Goal: Information Seeking & Learning: Check status

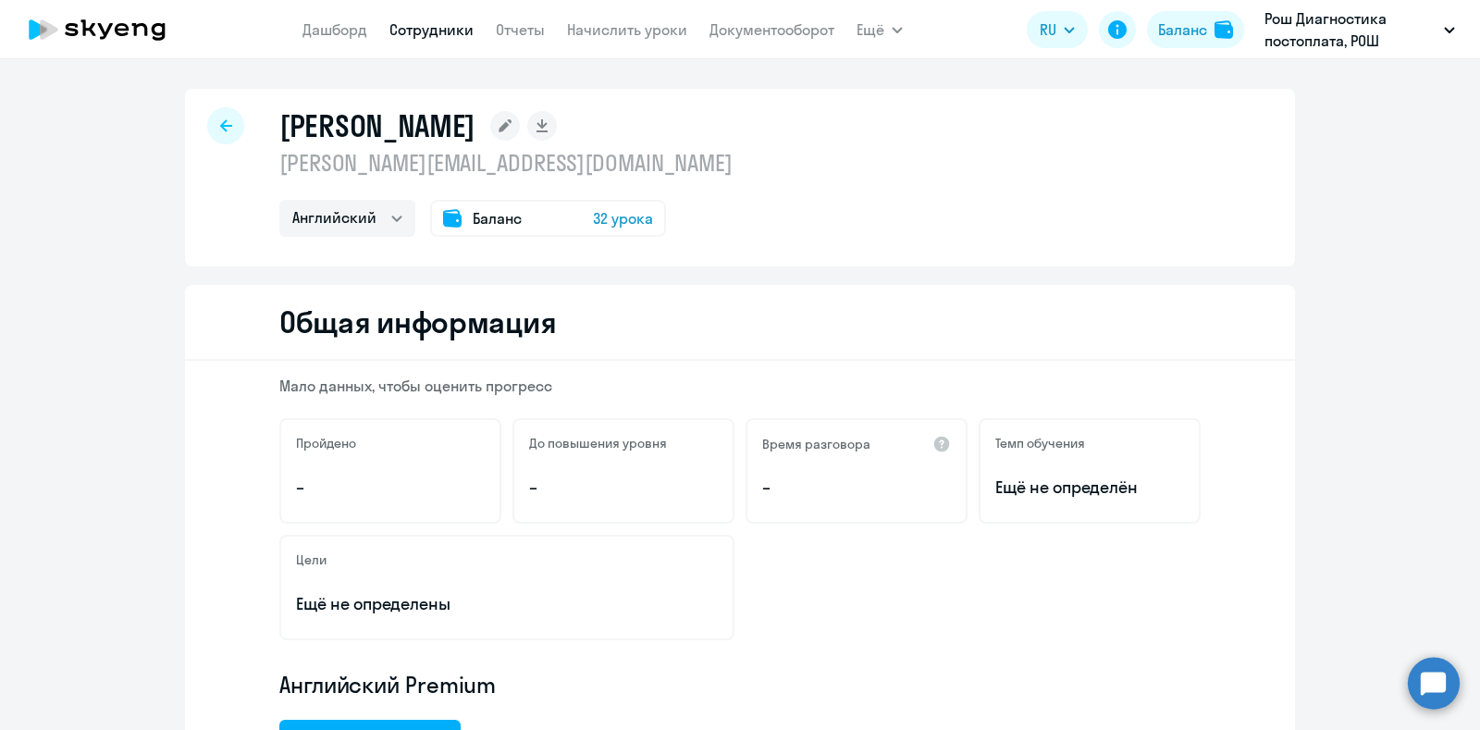
select select "english"
click at [207, 127] on div at bounding box center [225, 125] width 37 height 37
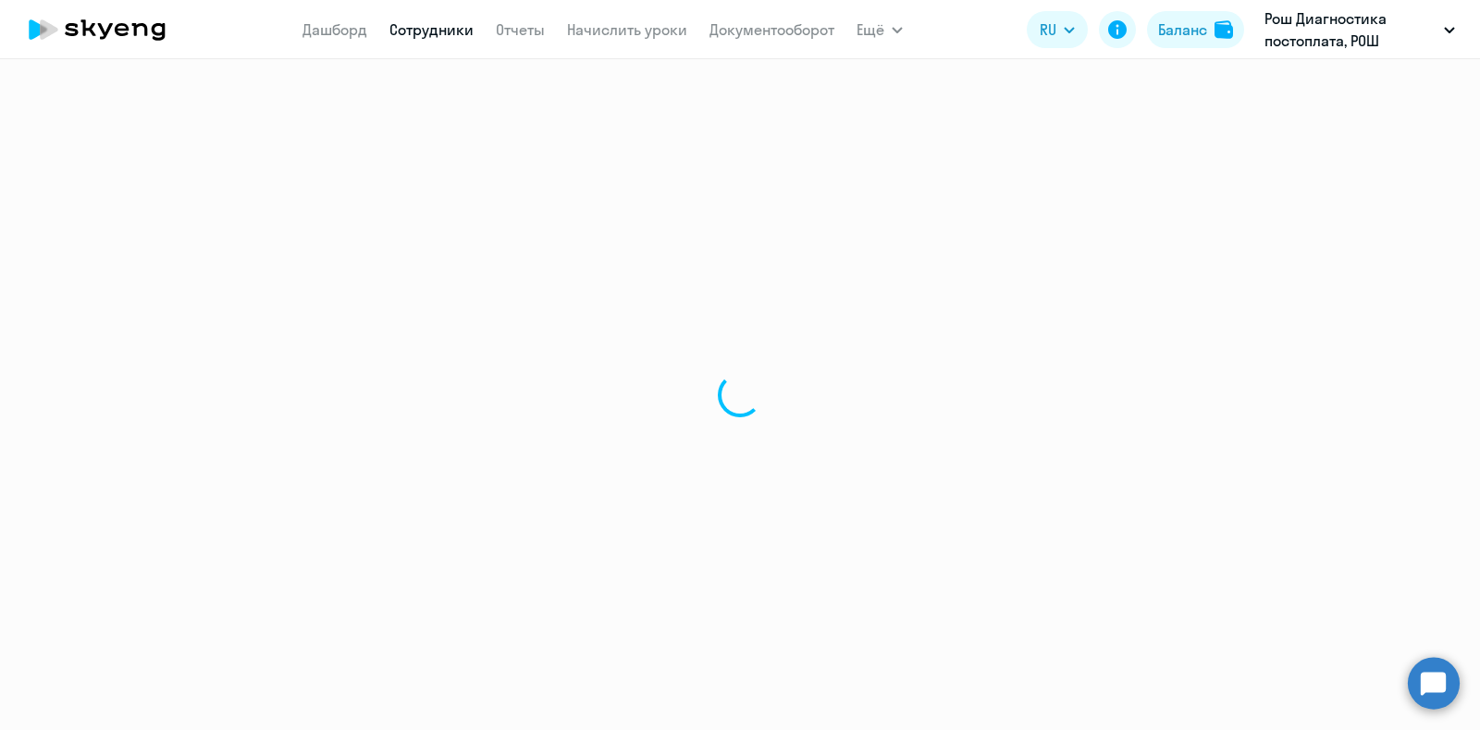
select select "30"
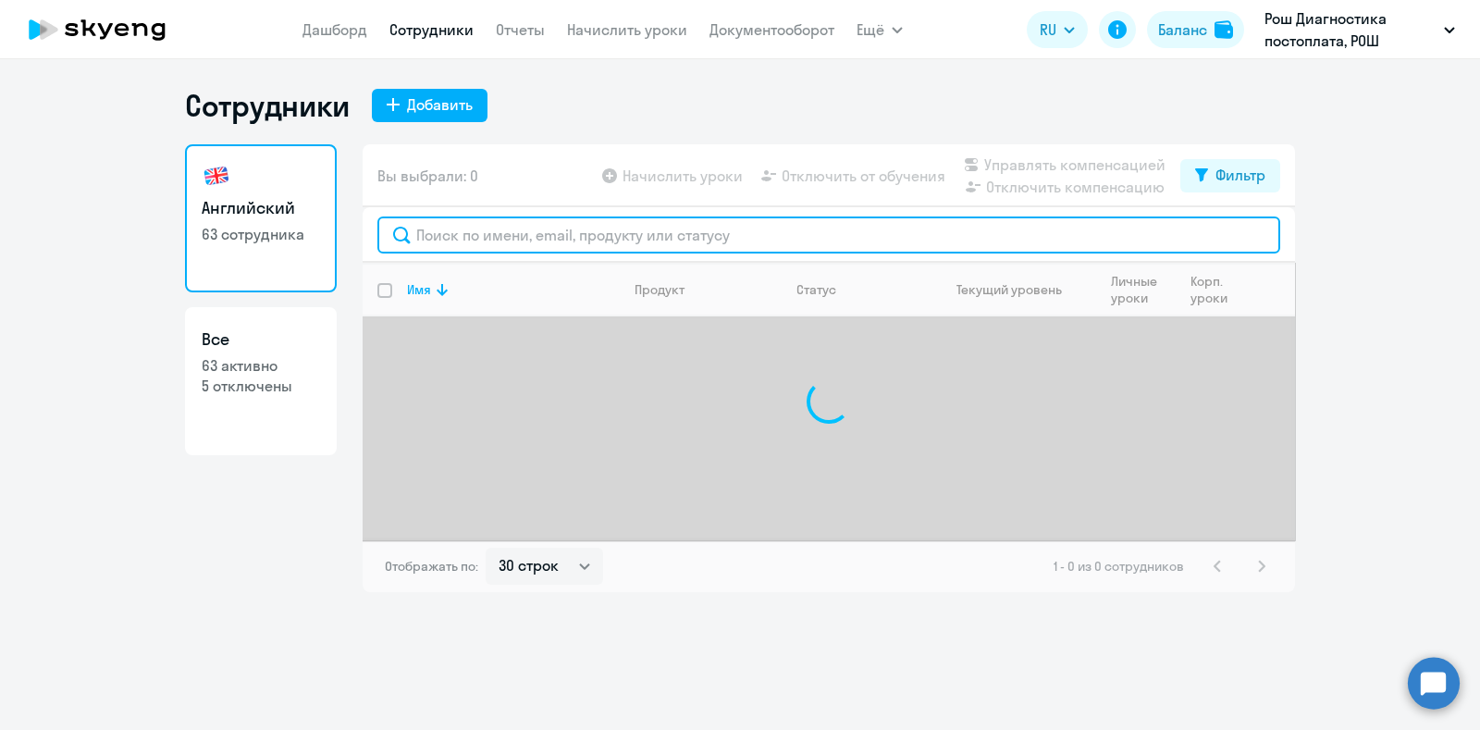
click at [654, 231] on input "text" at bounding box center [828, 234] width 903 height 37
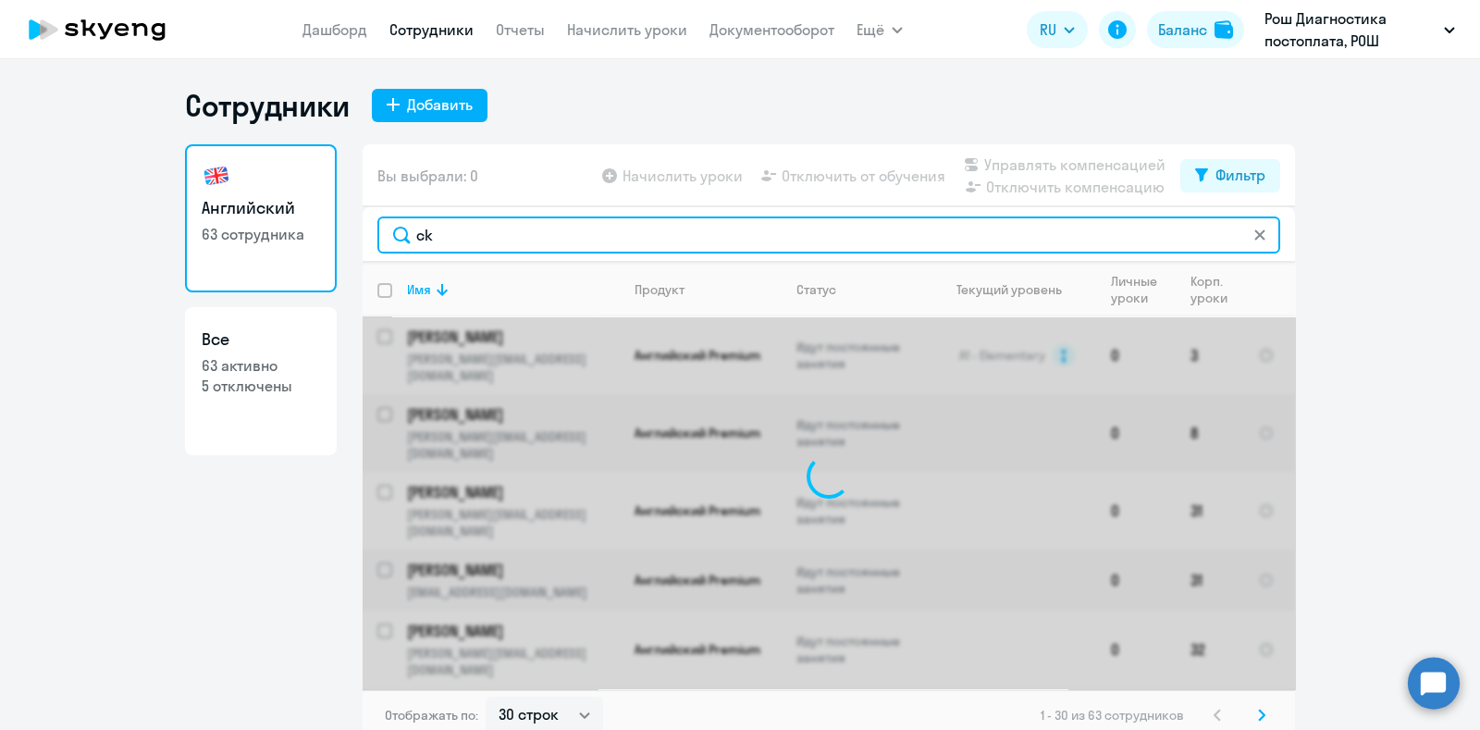
type input "c"
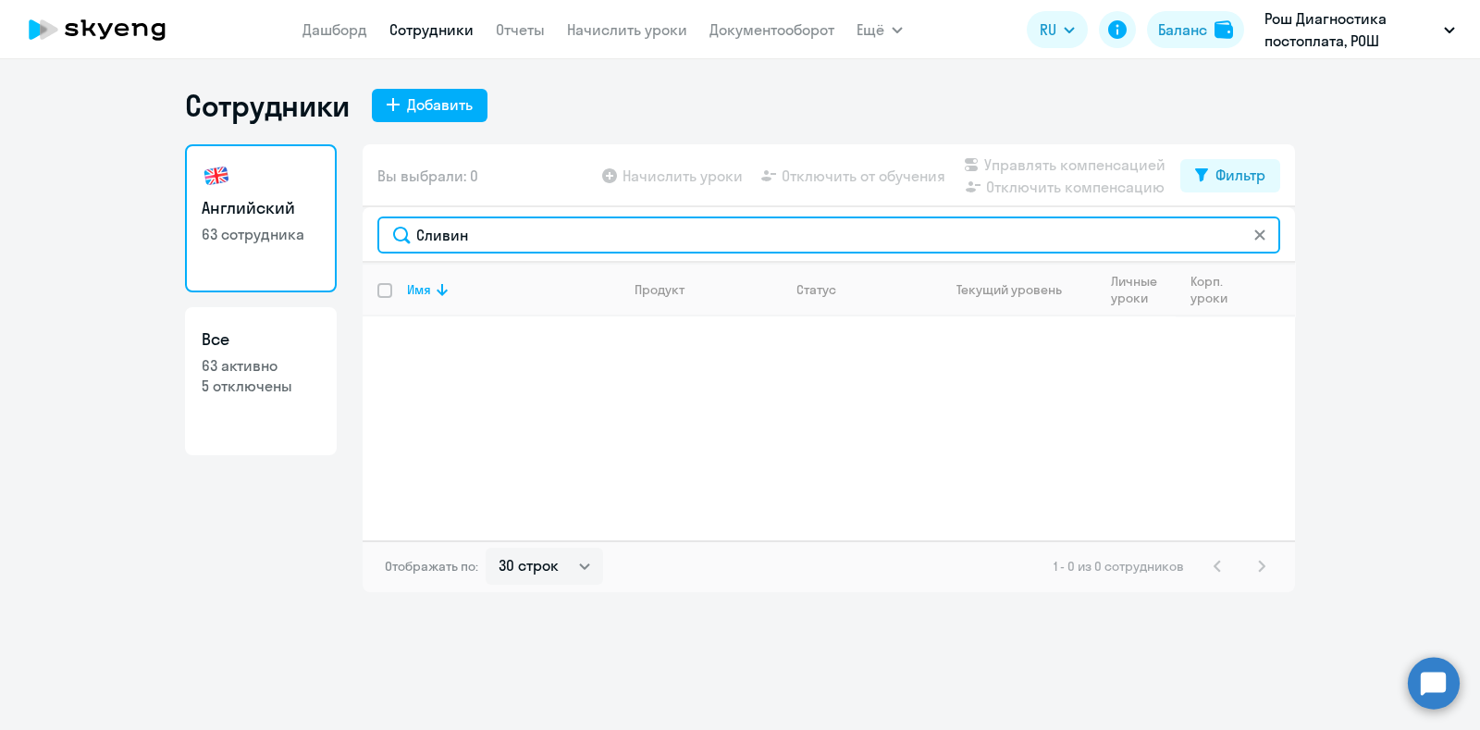
click at [536, 238] on input "Сливин" at bounding box center [828, 234] width 903 height 37
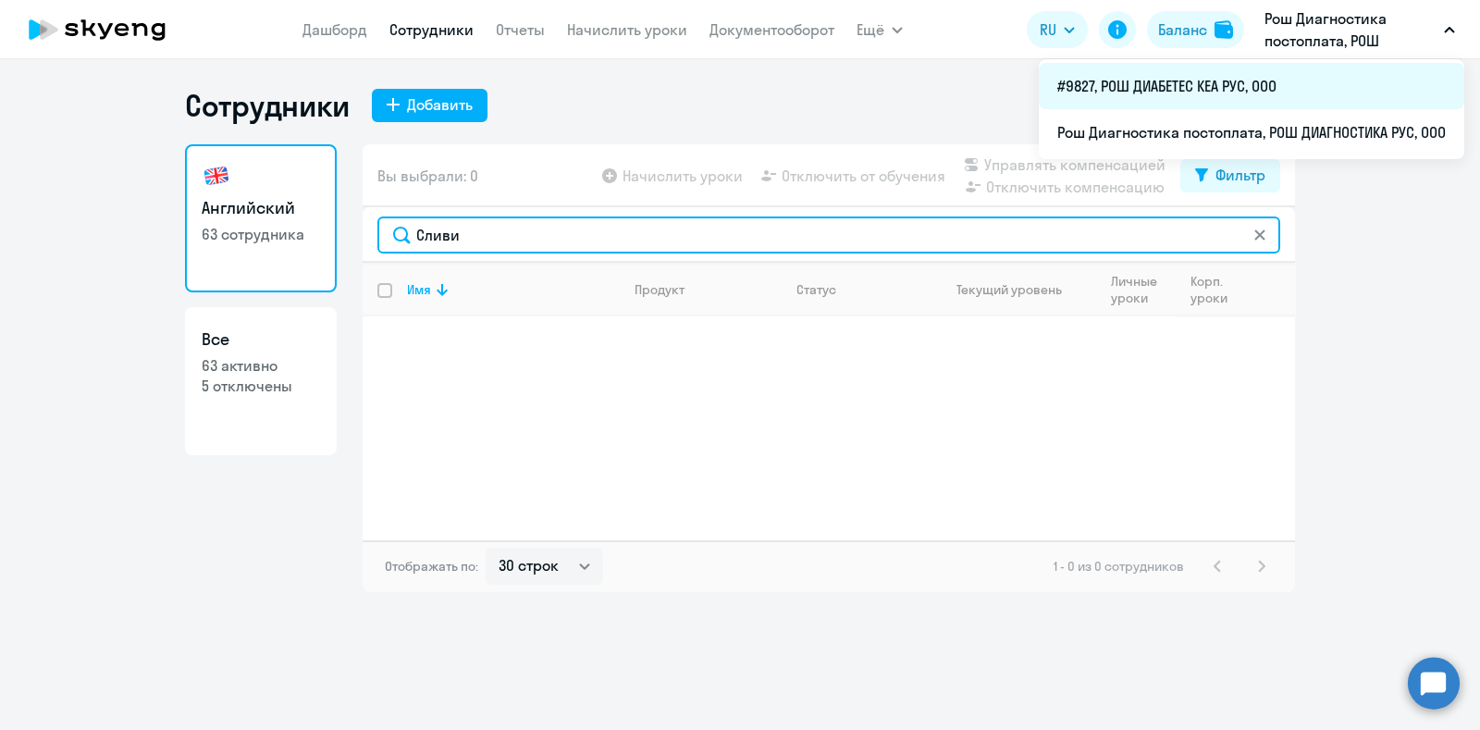
type input "Сливи"
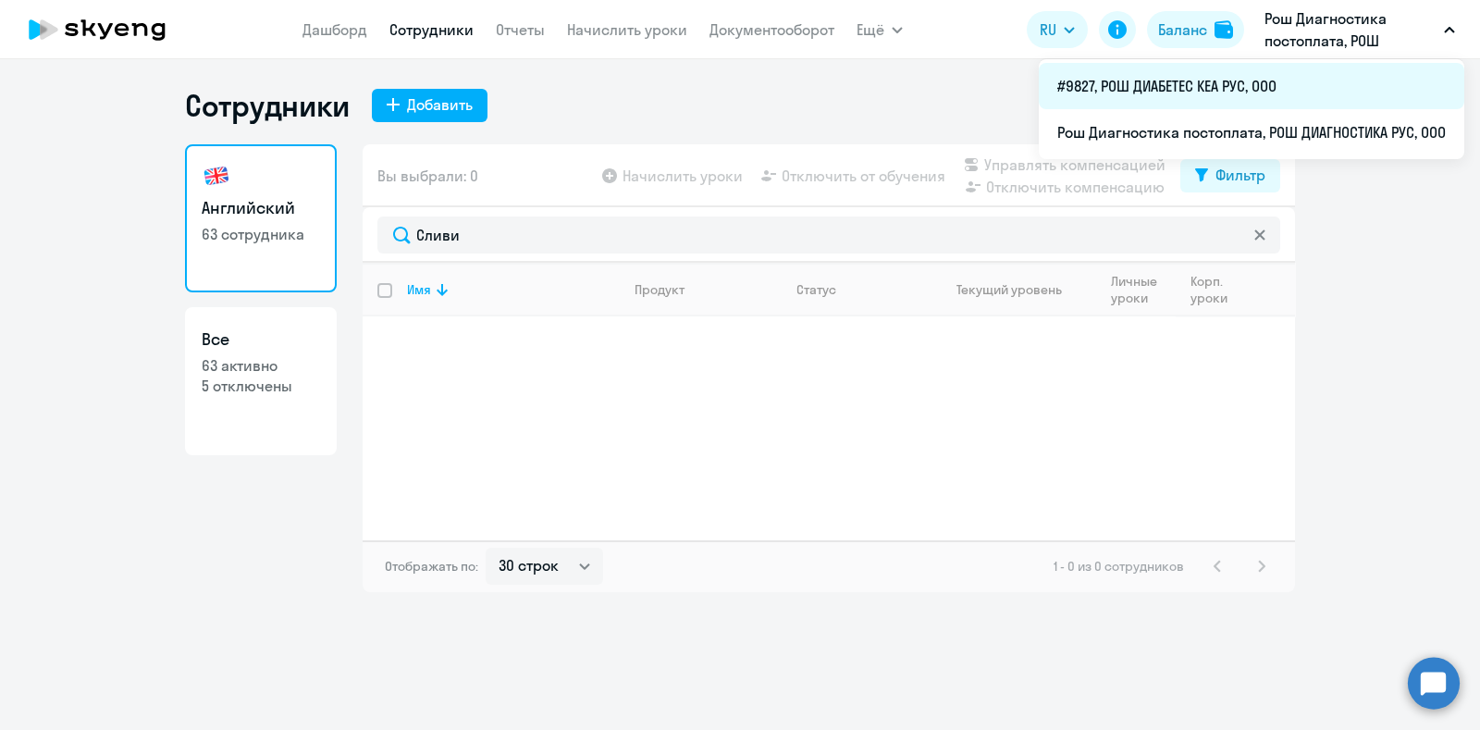
click at [1241, 94] on li "#9827, РОШ ДИАБЕТЕС КЕА РУС, ООО" at bounding box center [1251, 86] width 425 height 46
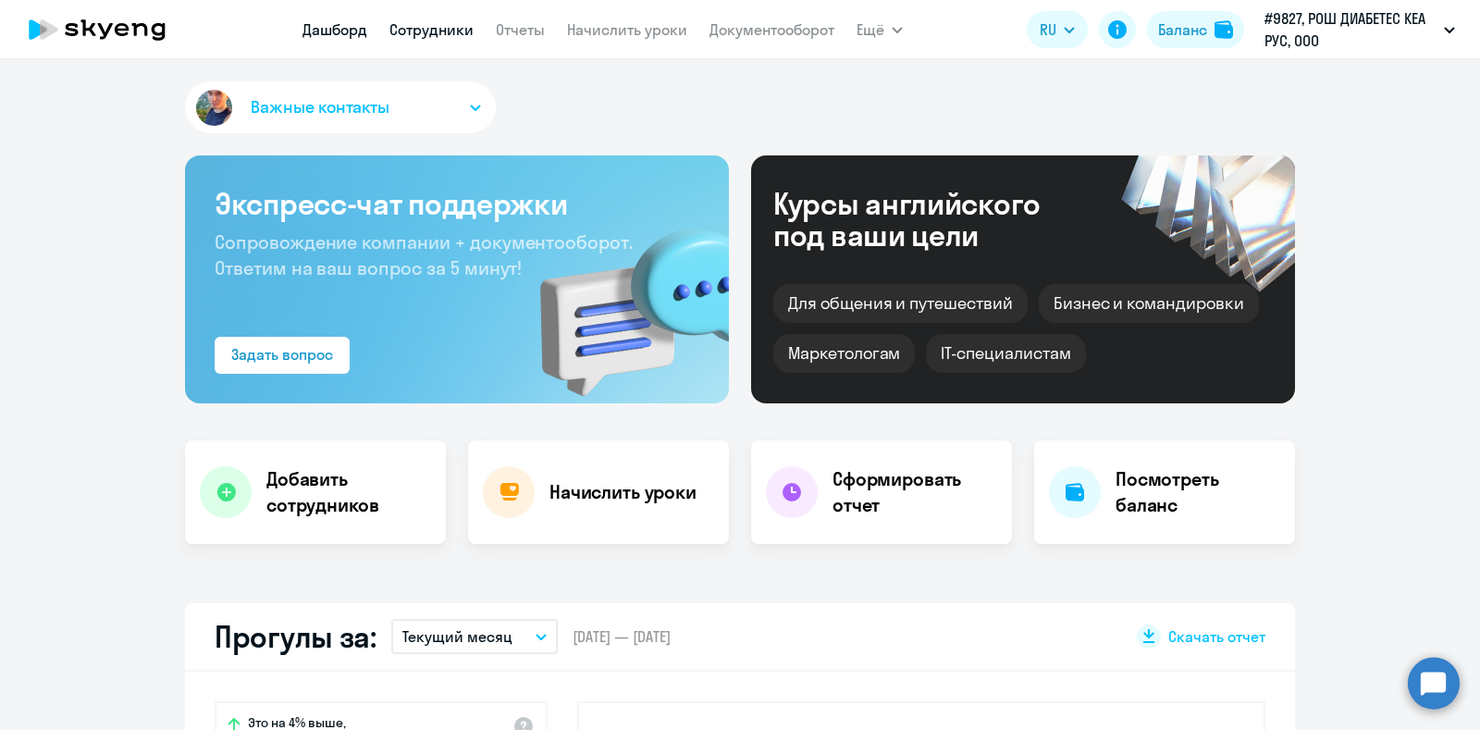
click at [429, 36] on link "Сотрудники" at bounding box center [431, 29] width 84 height 18
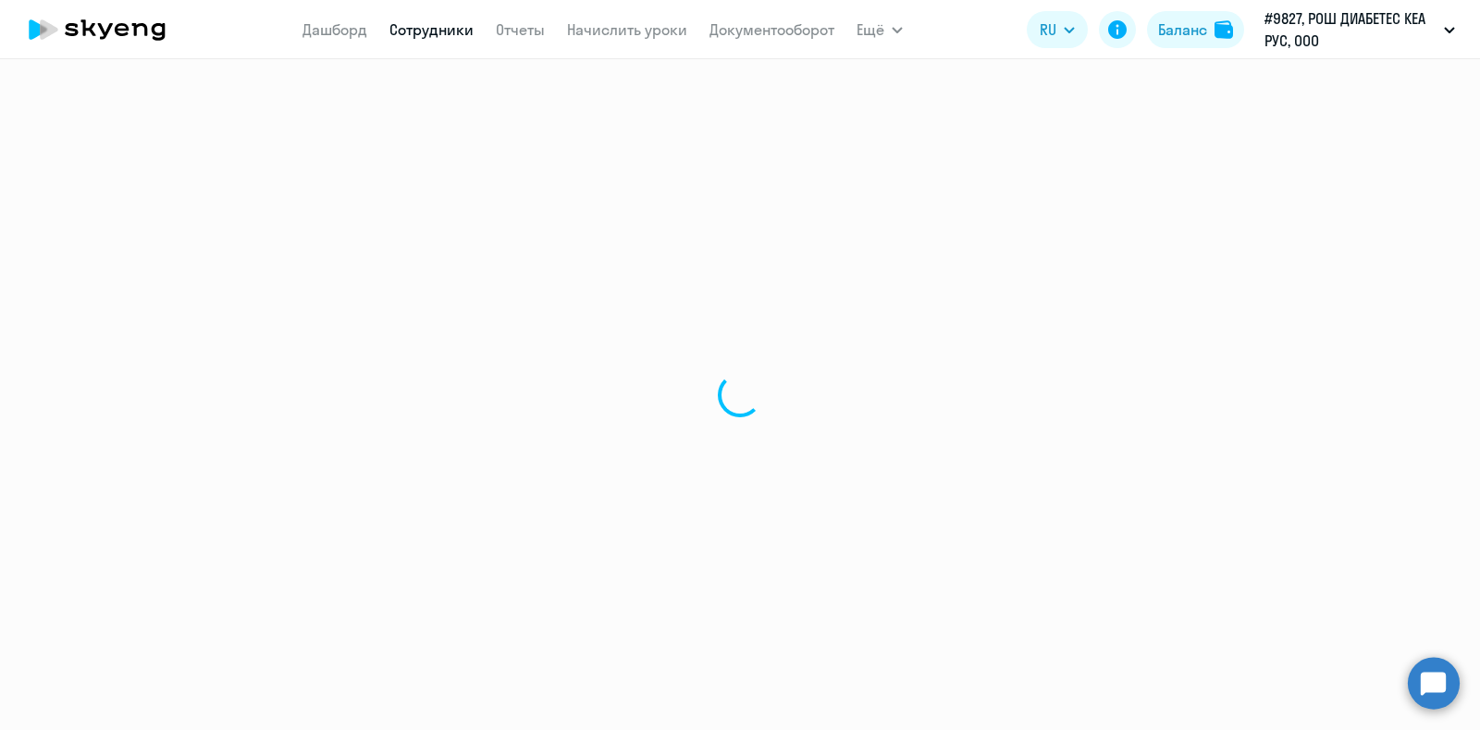
select select "30"
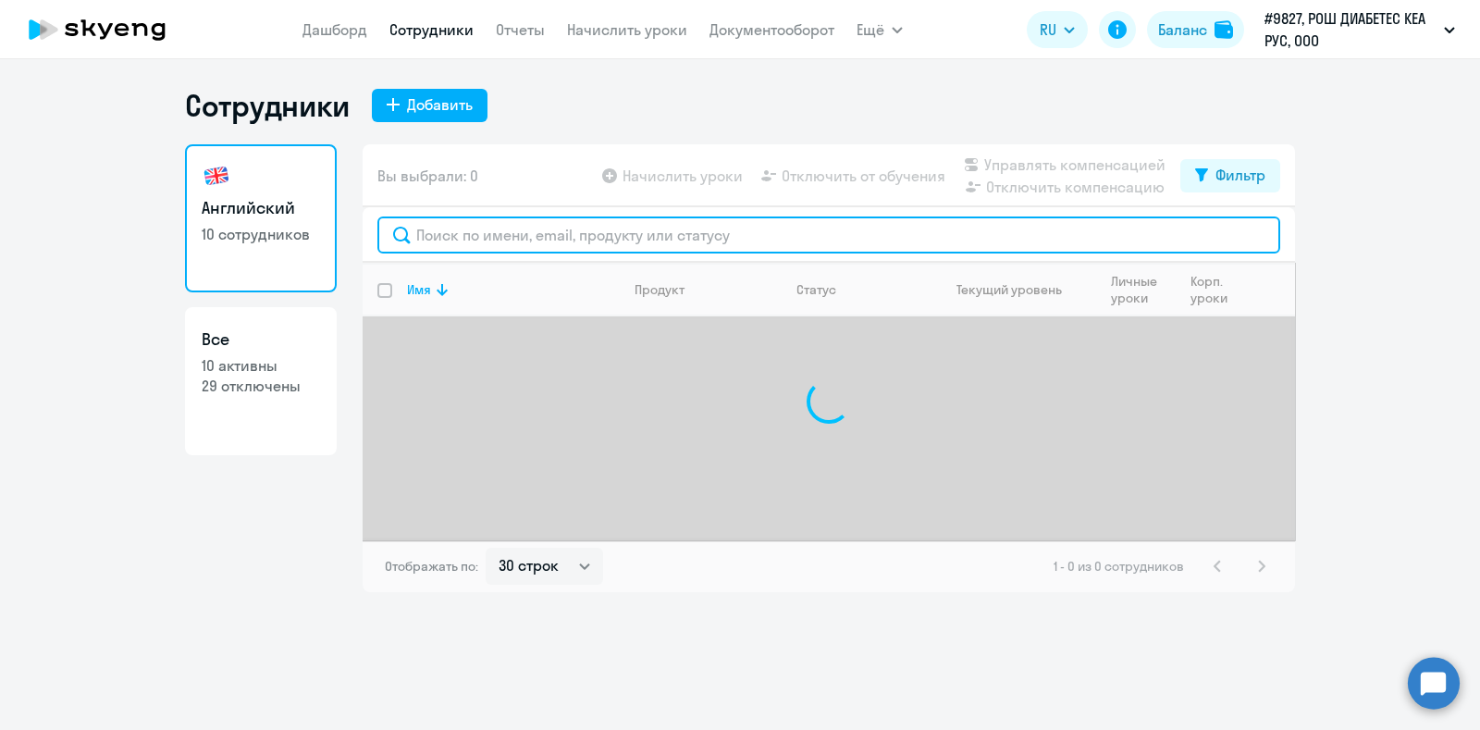
click at [482, 244] on input "text" at bounding box center [828, 234] width 903 height 37
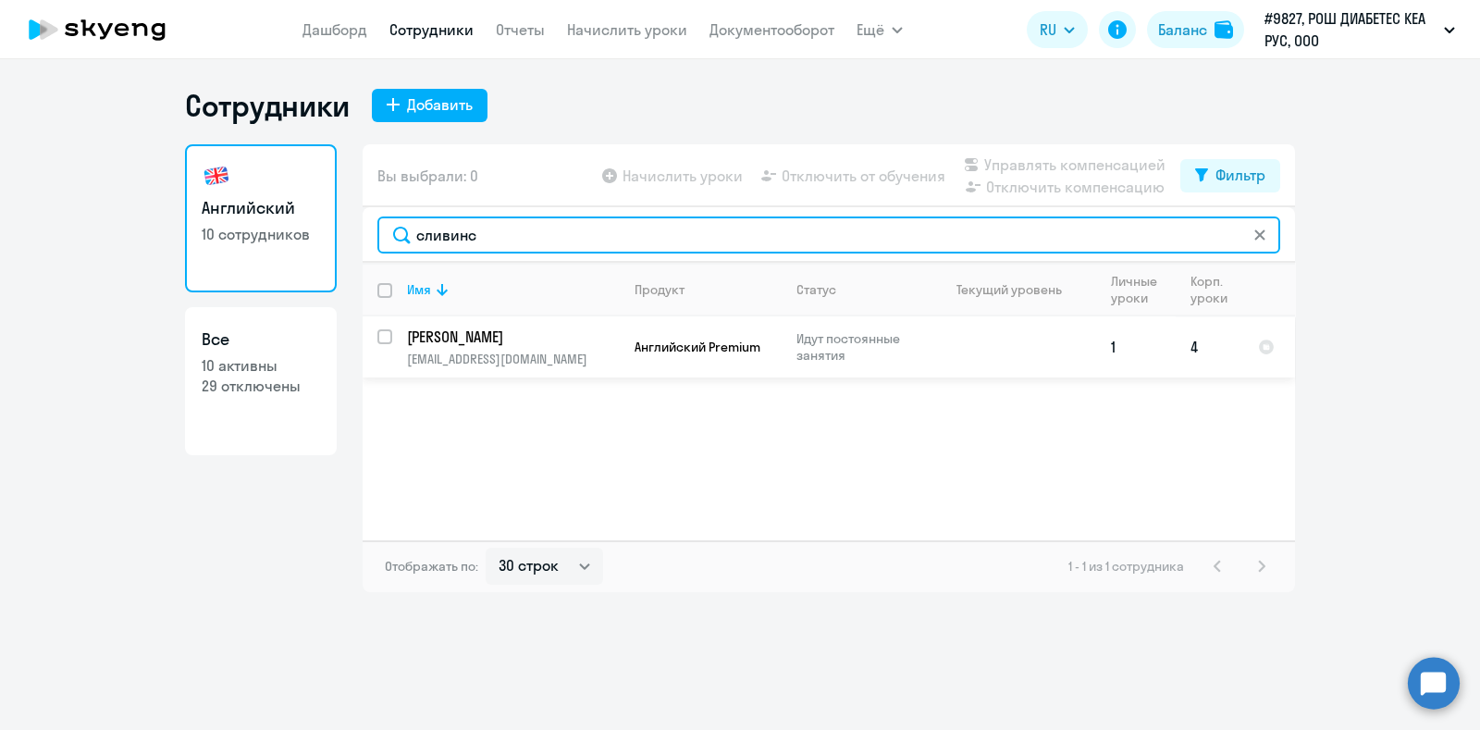
type input "сливинс"
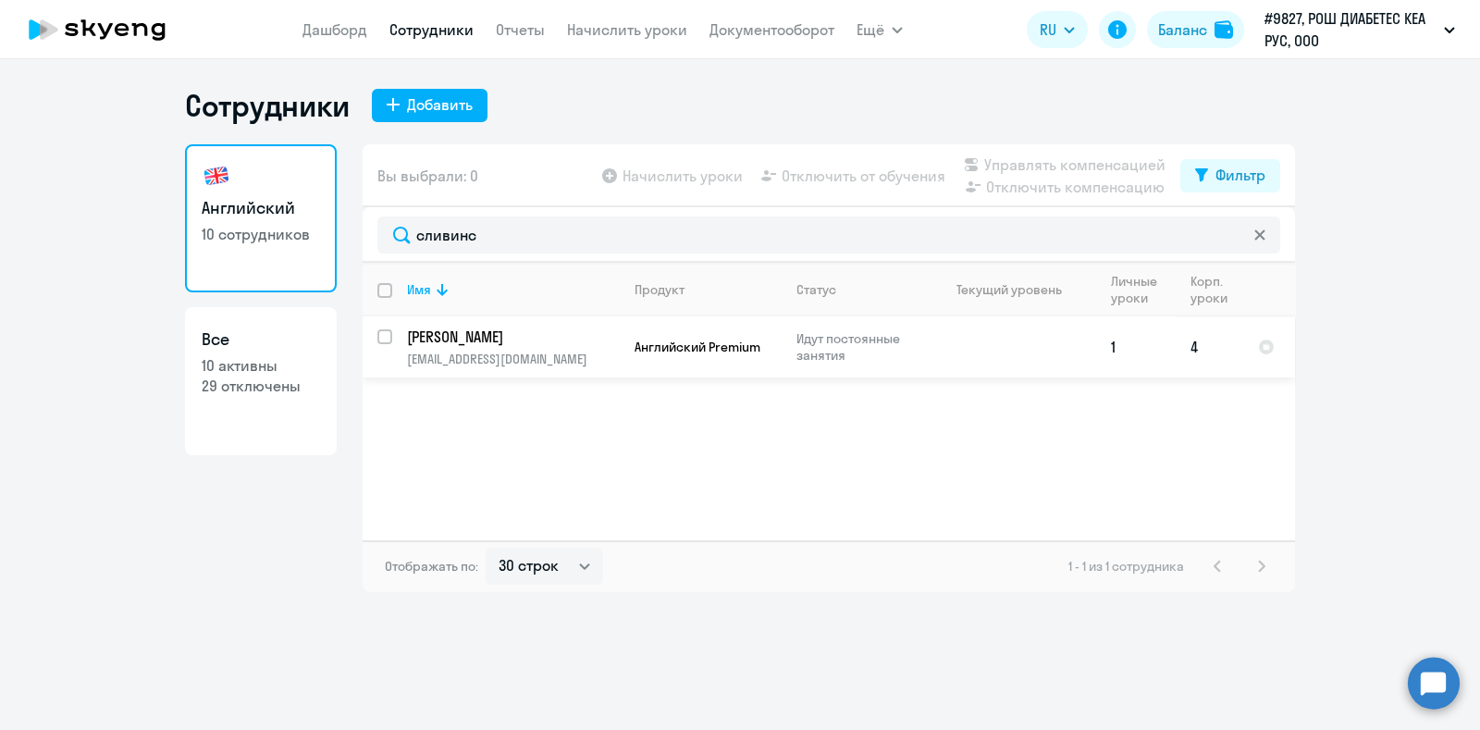
click at [516, 345] on p "[PERSON_NAME]" at bounding box center [511, 336] width 209 height 20
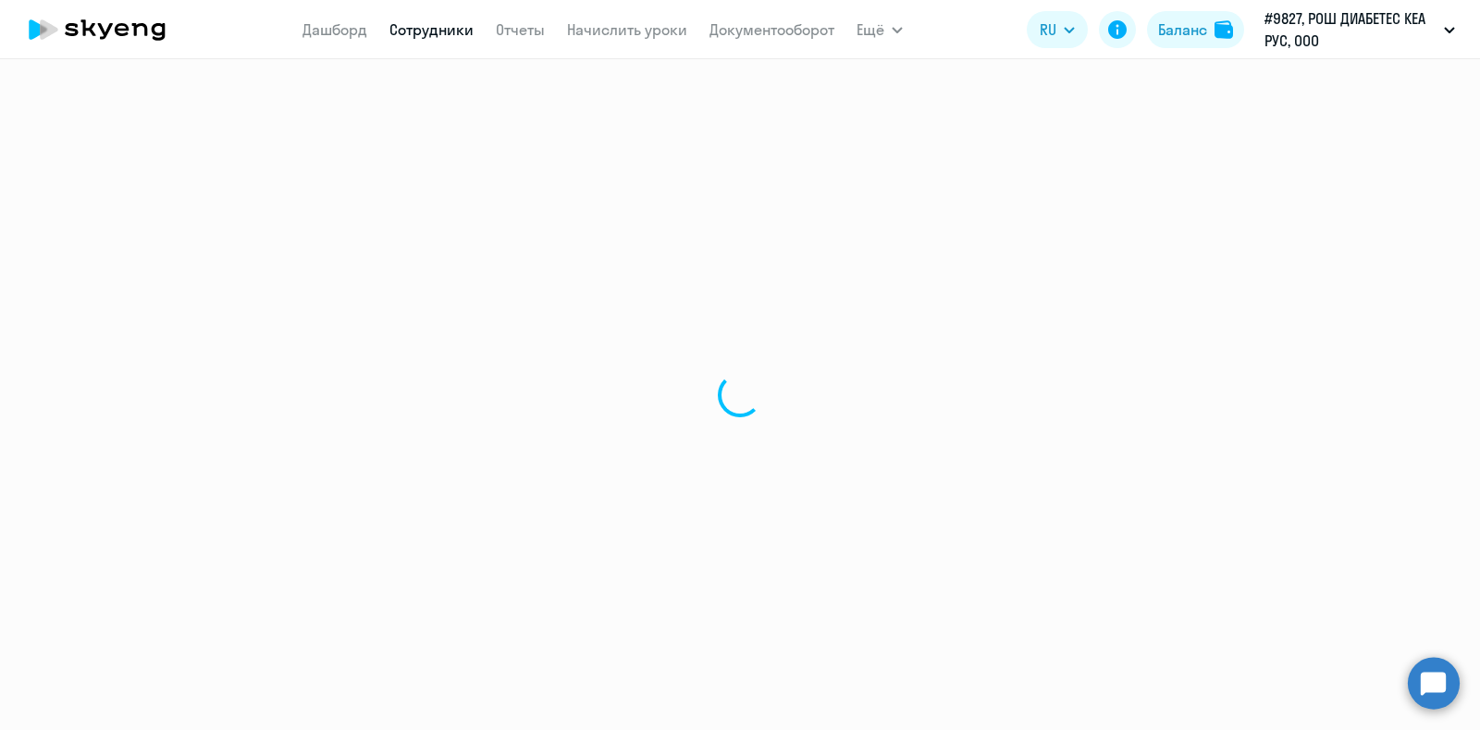
select select "english"
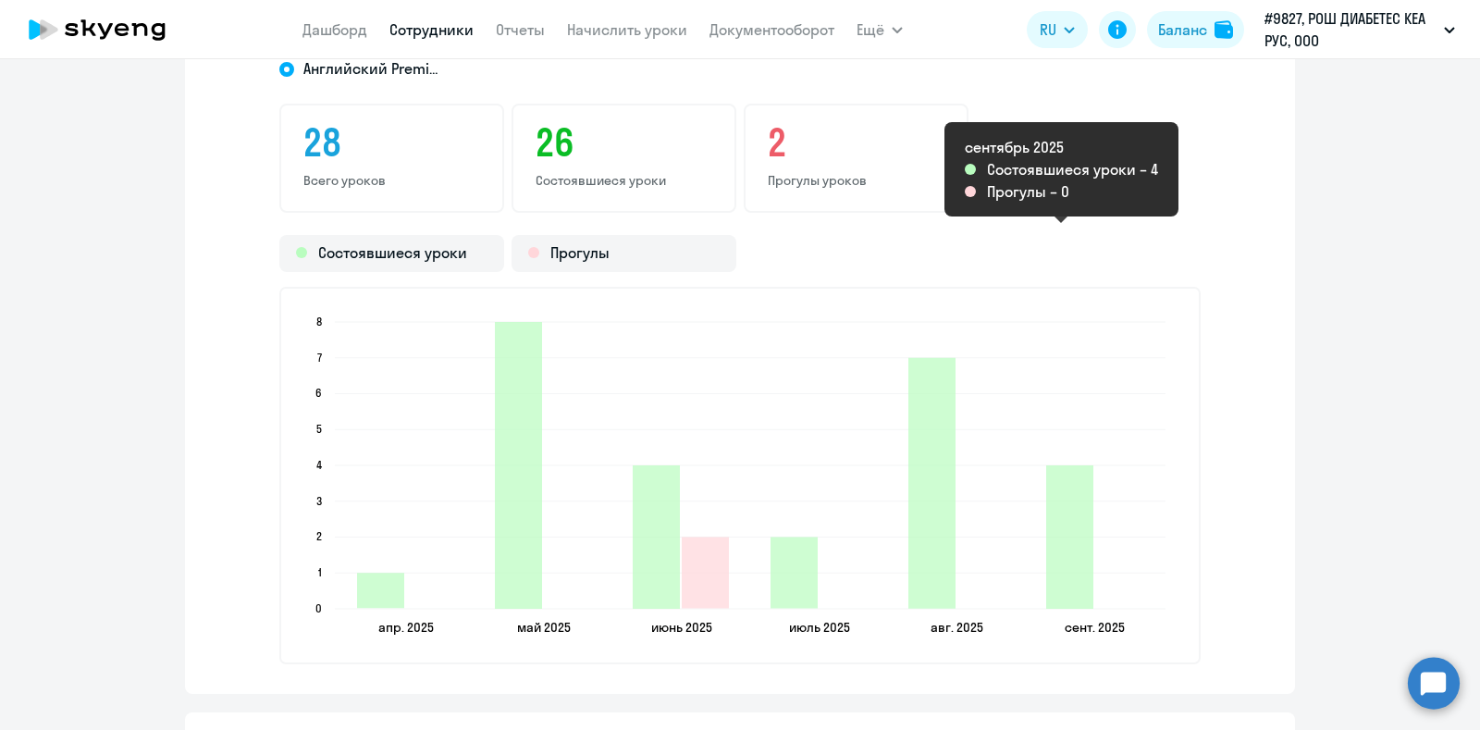
scroll to position [1729, 0]
